Goal: Information Seeking & Learning: Learn about a topic

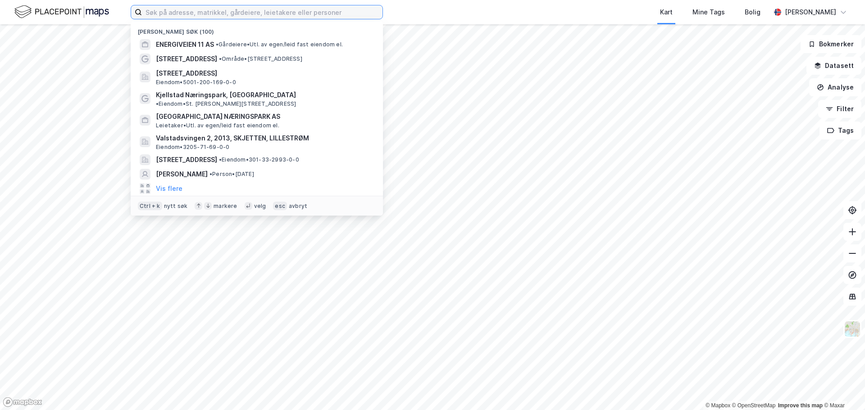
click at [208, 13] on input at bounding box center [262, 12] width 240 height 14
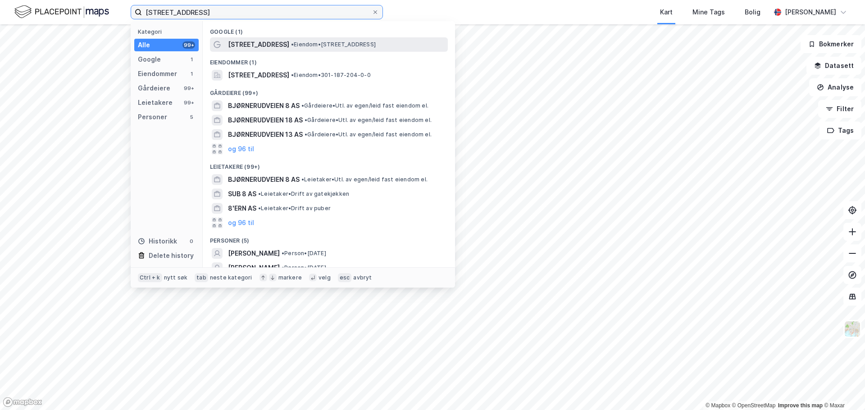
type input "[STREET_ADDRESS]"
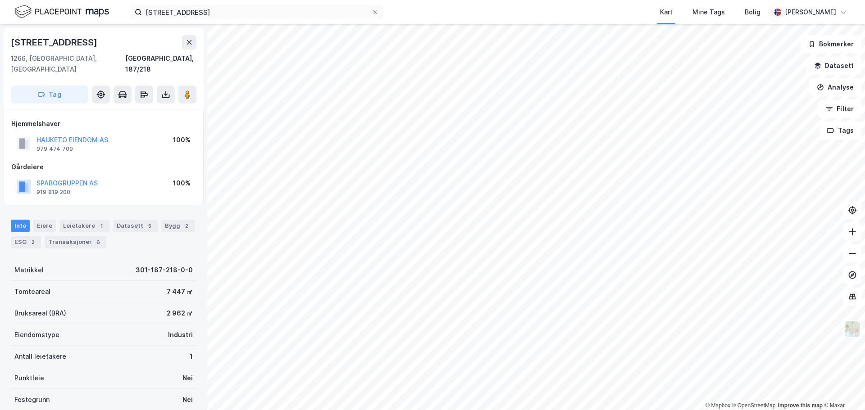
click at [323, 0] on html "bjørnerudveien 8 Kart Mine Tags [PERSON_NAME] © Mapbox © OpenStreetMap Improve …" at bounding box center [432, 205] width 865 height 410
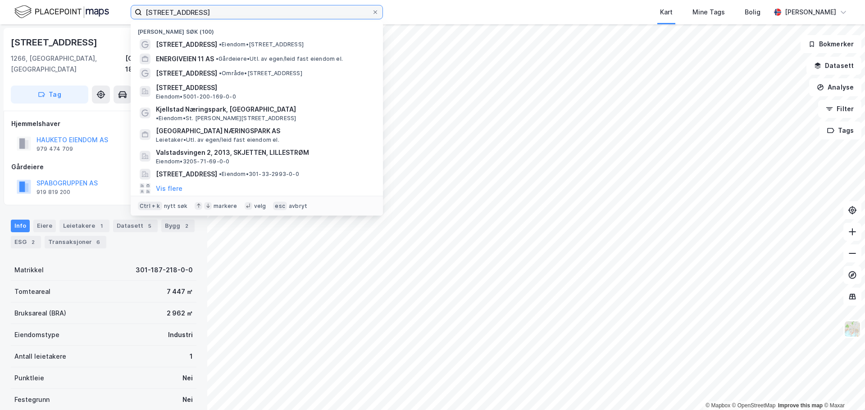
click at [216, 16] on input "[STREET_ADDRESS]" at bounding box center [257, 12] width 230 height 14
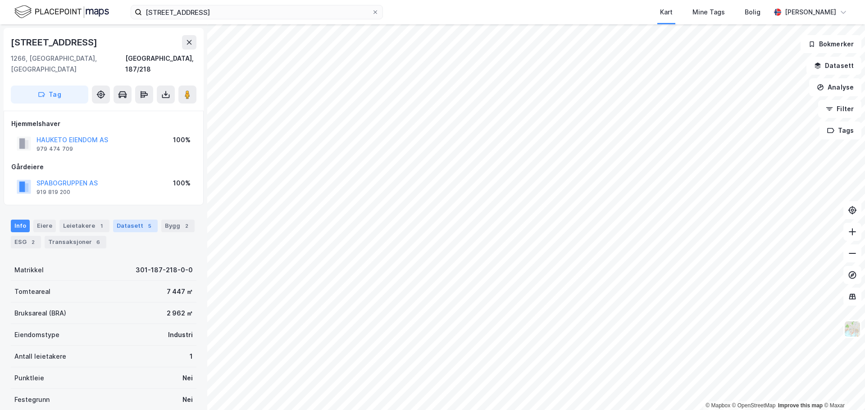
click at [129, 220] on div "Datasett 5" at bounding box center [135, 226] width 45 height 13
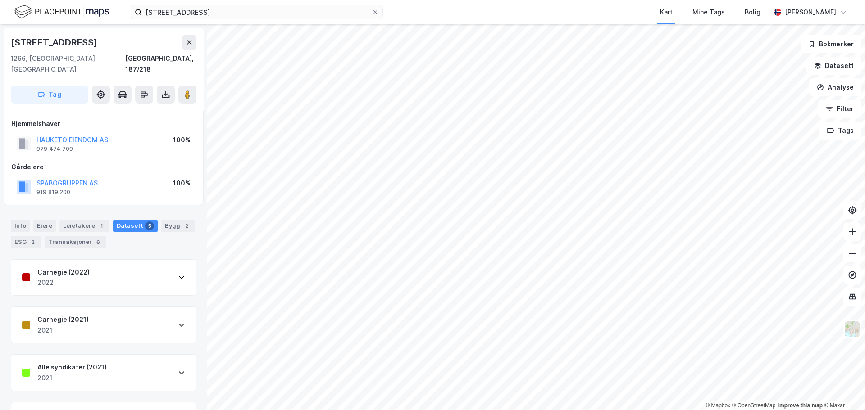
click at [102, 263] on div "Carnegie (2022) 2022" at bounding box center [103, 278] width 185 height 36
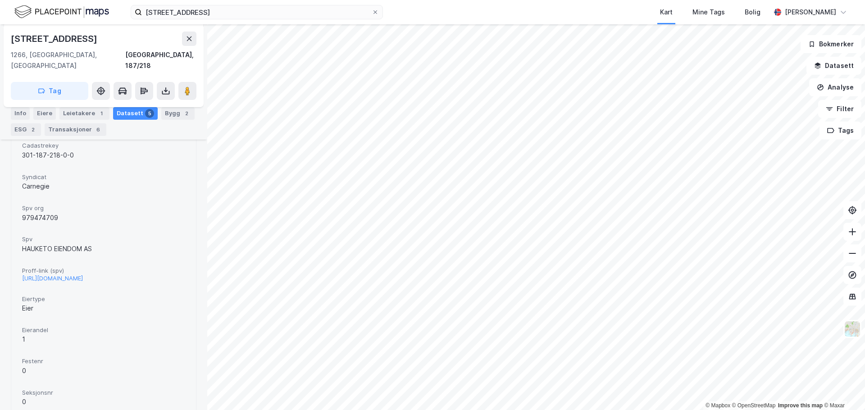
scroll to position [225, 0]
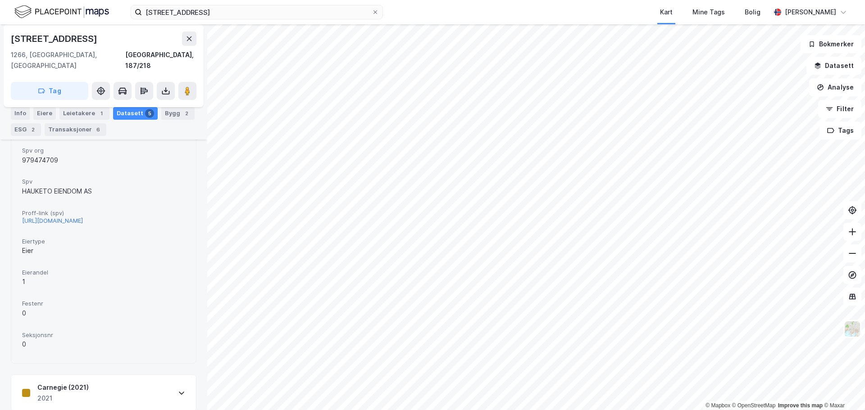
click at [83, 217] on div "[URL][DOMAIN_NAME]" at bounding box center [52, 221] width 61 height 8
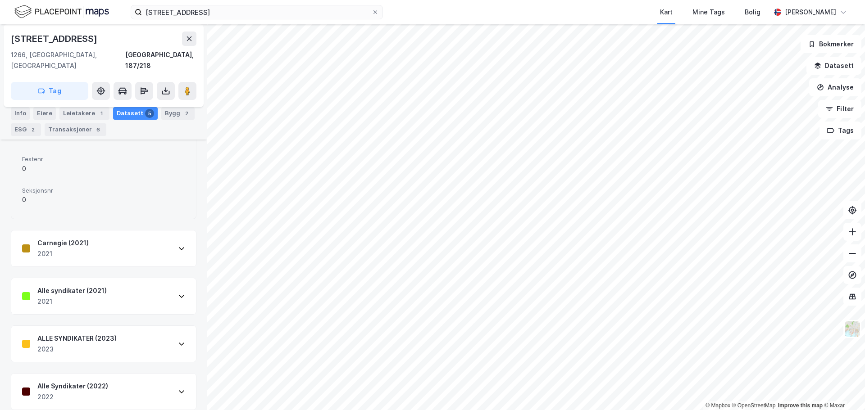
click at [83, 238] on div "Carnegie (2021)" at bounding box center [62, 243] width 51 height 11
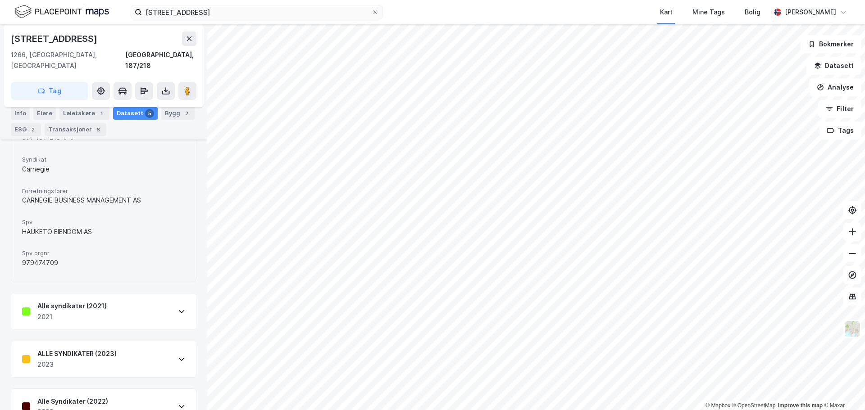
scroll to position [540, 0]
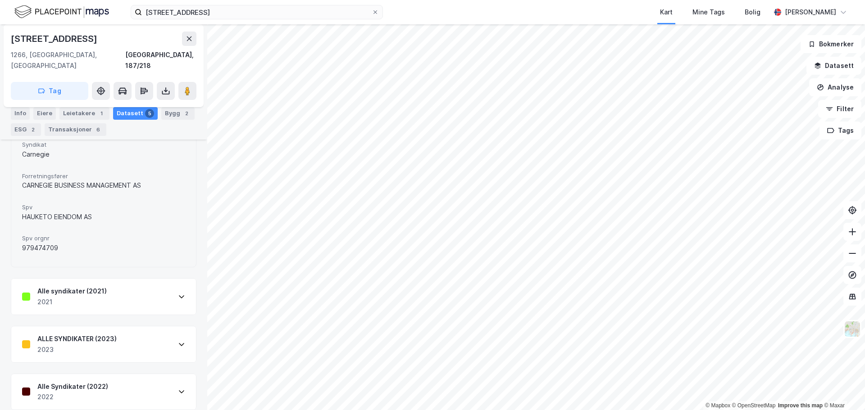
click at [81, 298] on div "Alle syndikater (2021) 2021" at bounding box center [103, 297] width 185 height 36
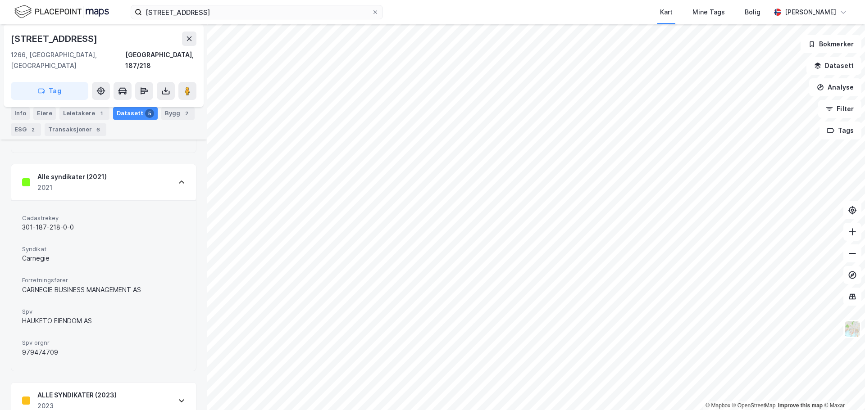
scroll to position [711, 0]
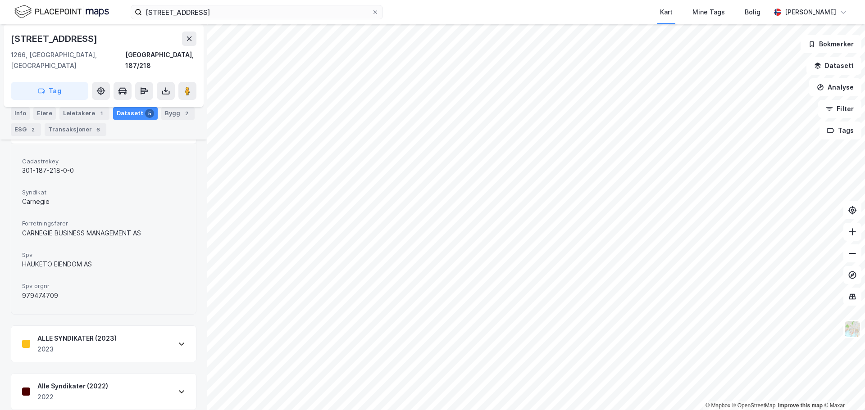
click at [81, 333] on div "ALLE SYNDIKATER (2023)" at bounding box center [76, 338] width 79 height 11
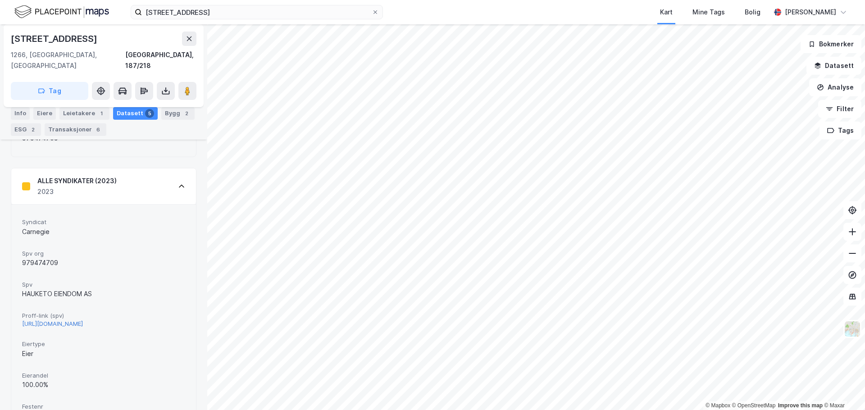
scroll to position [756, 0]
